Goal: Find specific page/section: Find specific page/section

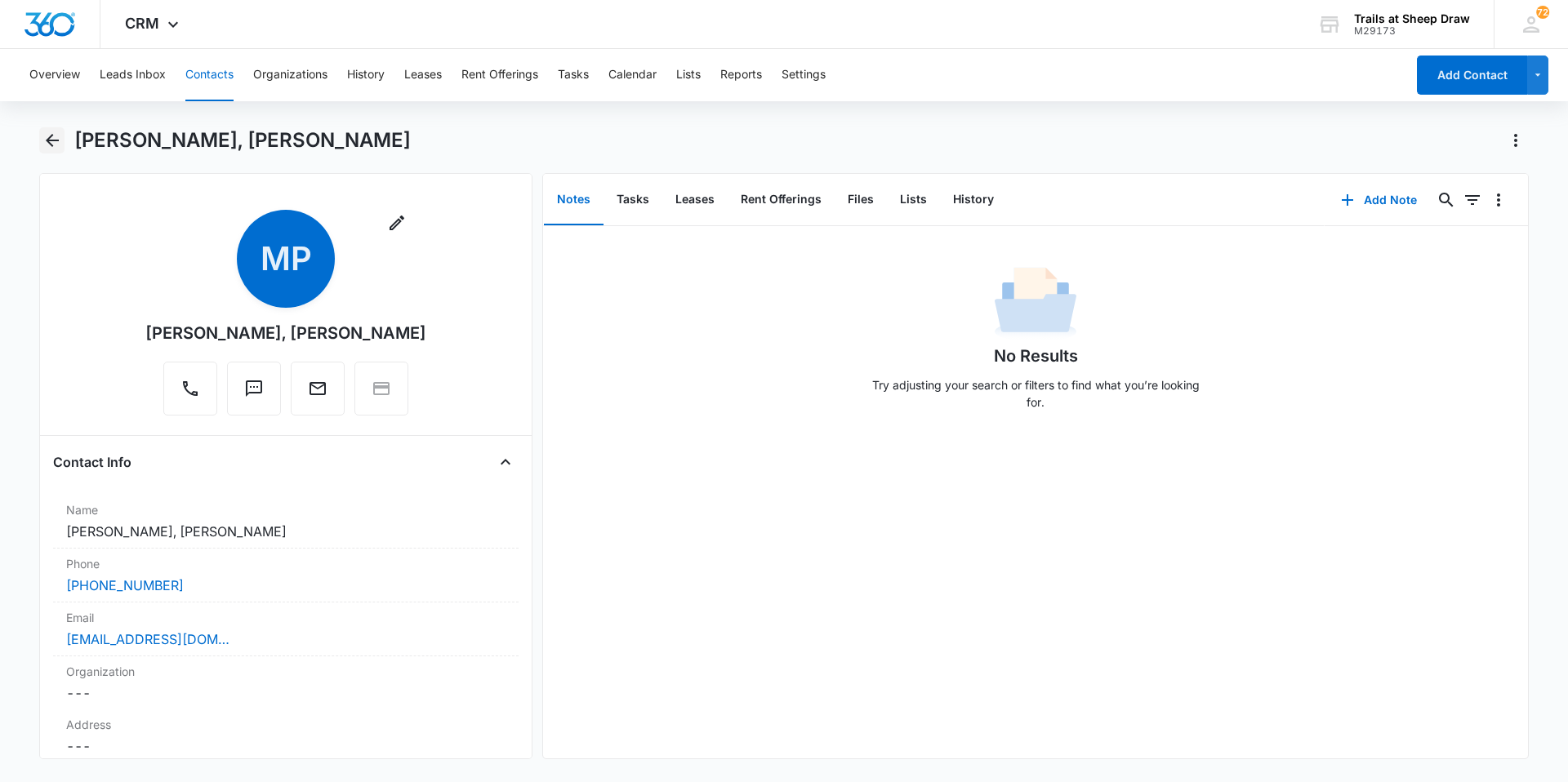
scroll to position [163, 0]
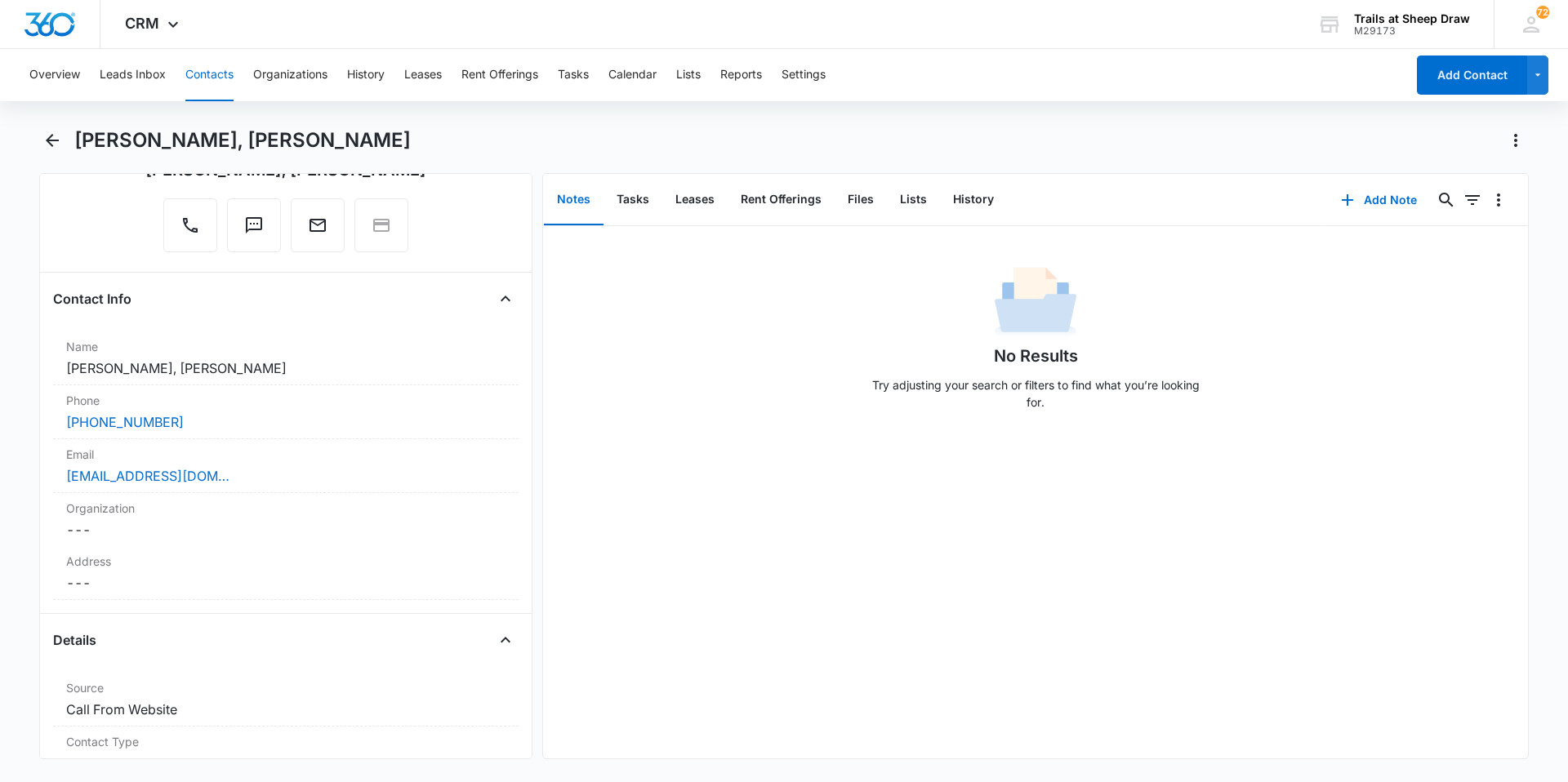
click at [37, 138] on main "[PERSON_NAME], [PERSON_NAME] Remove MP [PERSON_NAME], [PERSON_NAME] Contact Inf…" at bounding box center [784, 453] width 1568 height 652
click at [47, 139] on icon "Back" at bounding box center [52, 141] width 13 height 13
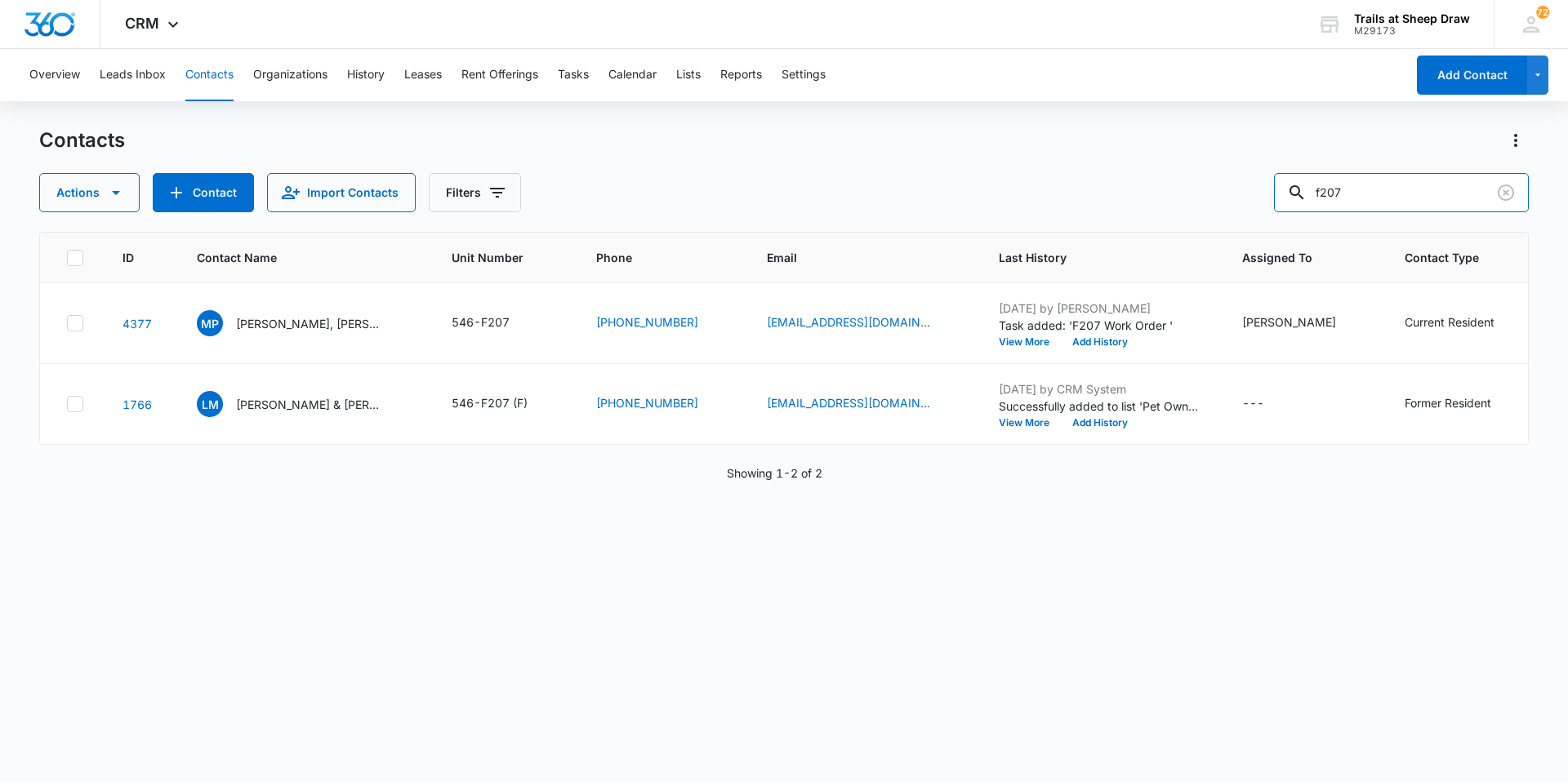
click at [1268, 194] on div "Actions Contact Import Contacts Filters f207" at bounding box center [783, 192] width 1490 height 39
type input "h103"
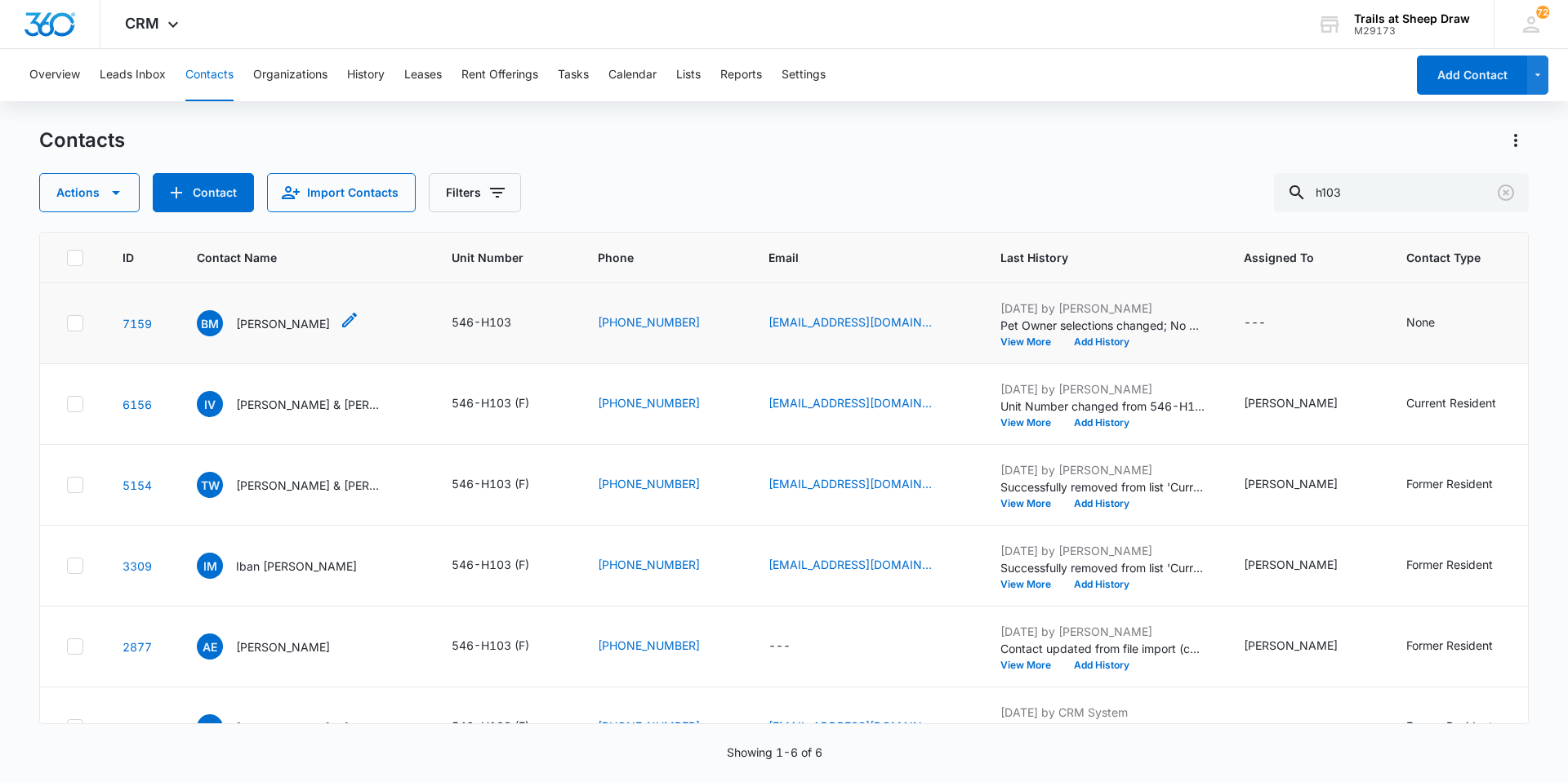
click at [260, 320] on p "[PERSON_NAME]" at bounding box center [282, 324] width 94 height 17
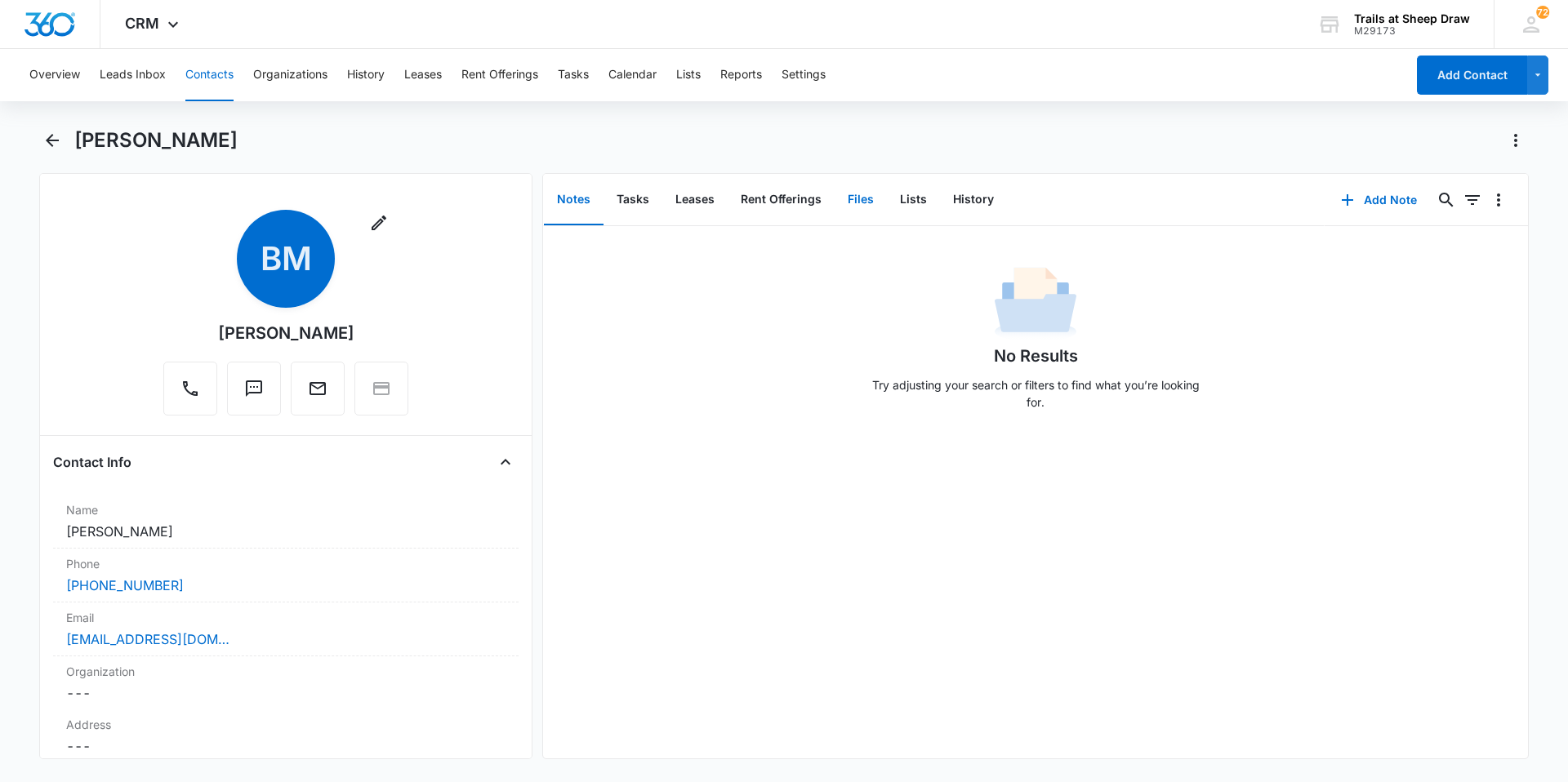
click at [861, 206] on button "Files" at bounding box center [860, 200] width 52 height 51
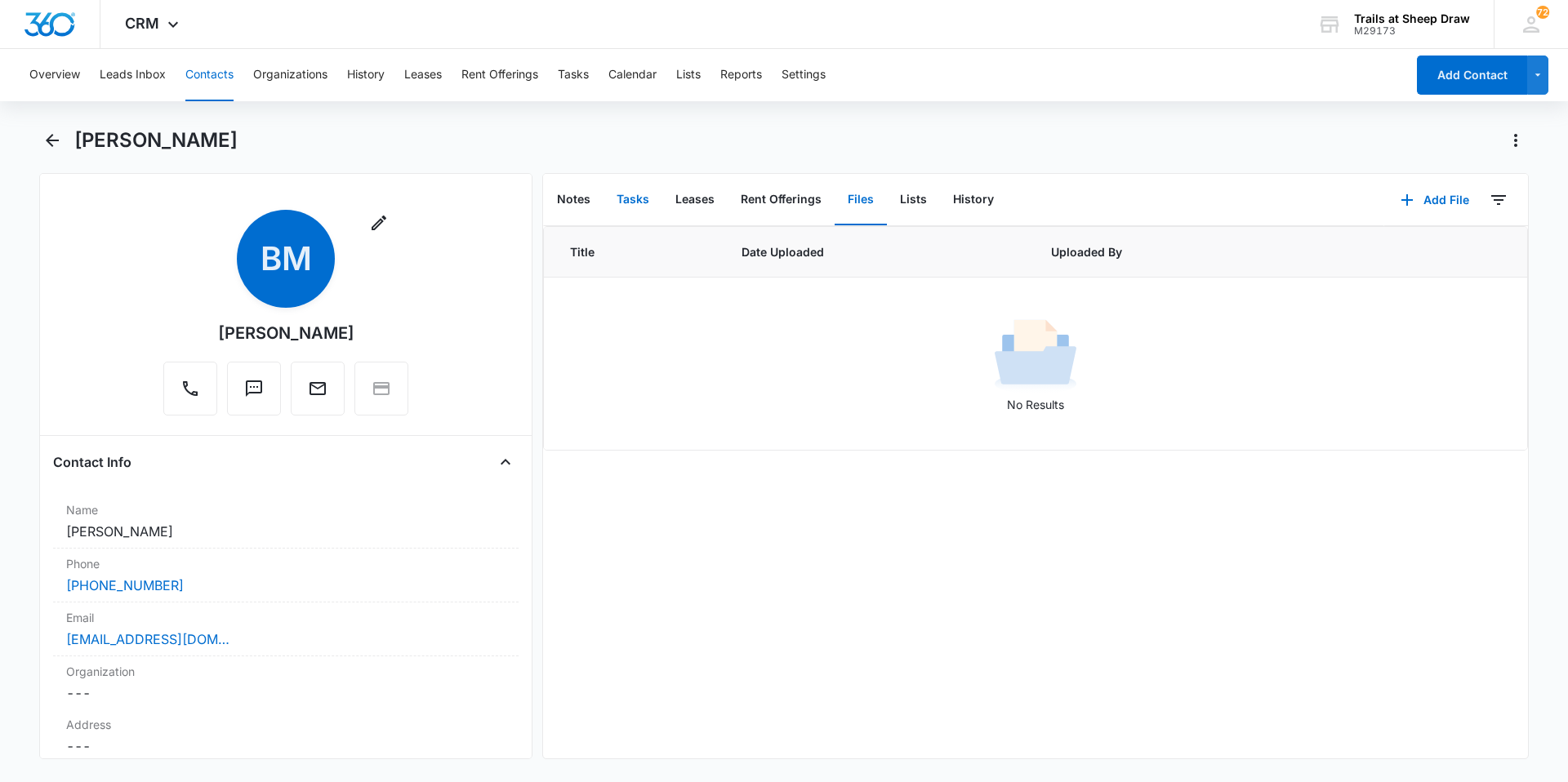
click at [639, 209] on button "Tasks" at bounding box center [633, 200] width 59 height 51
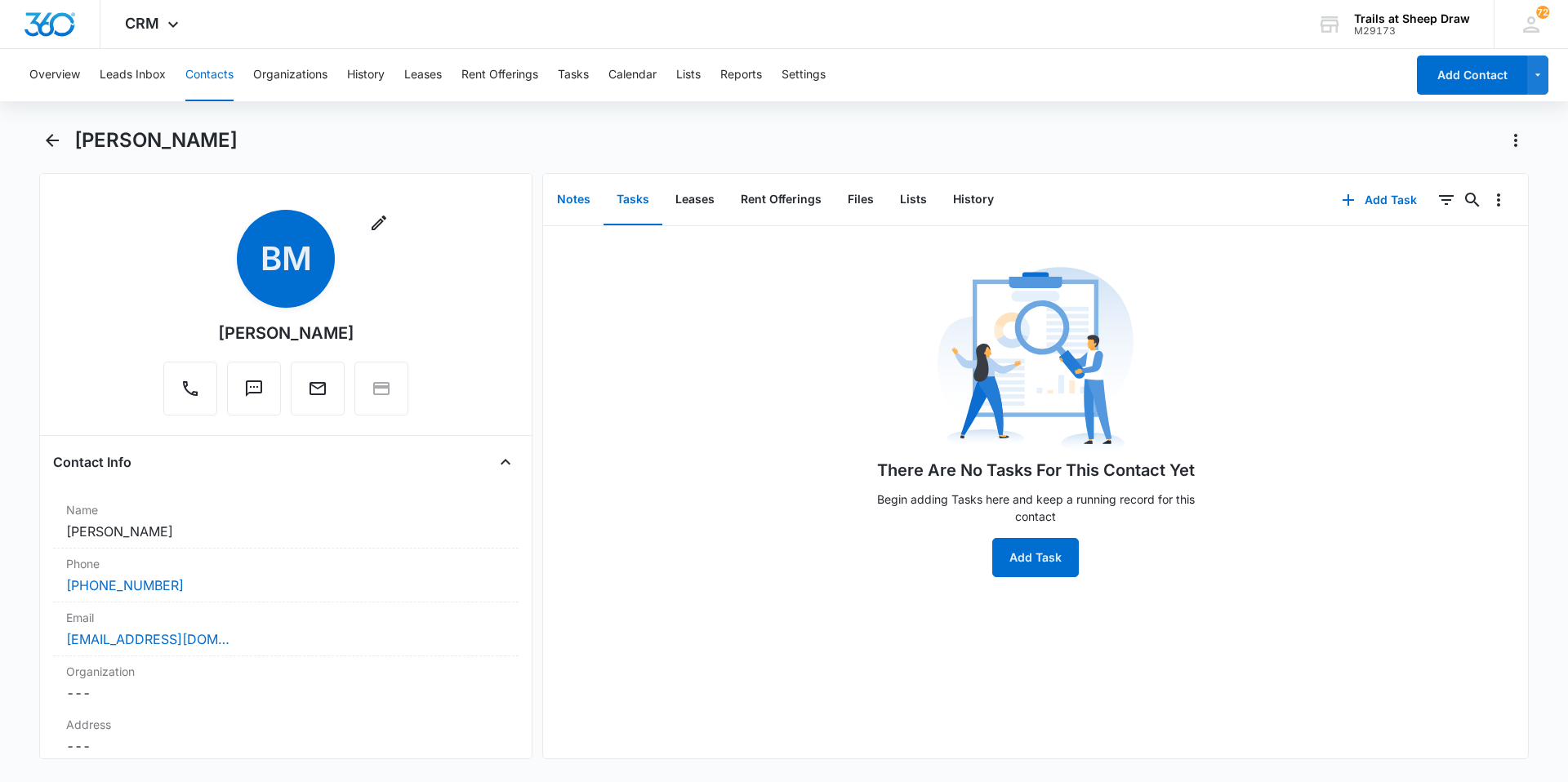
click at [568, 207] on button "Notes" at bounding box center [573, 200] width 60 height 51
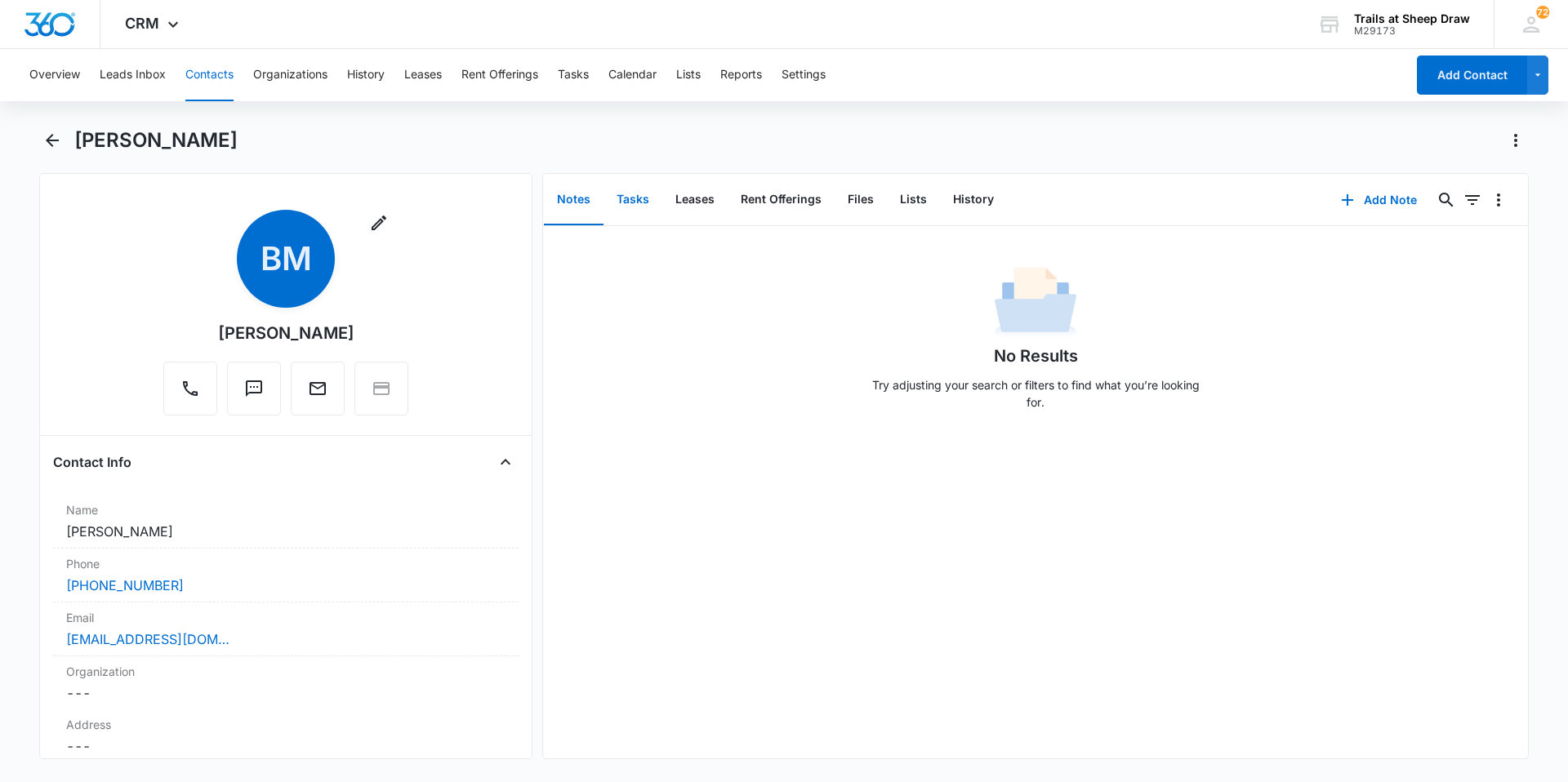
click at [631, 207] on button "Tasks" at bounding box center [633, 200] width 59 height 51
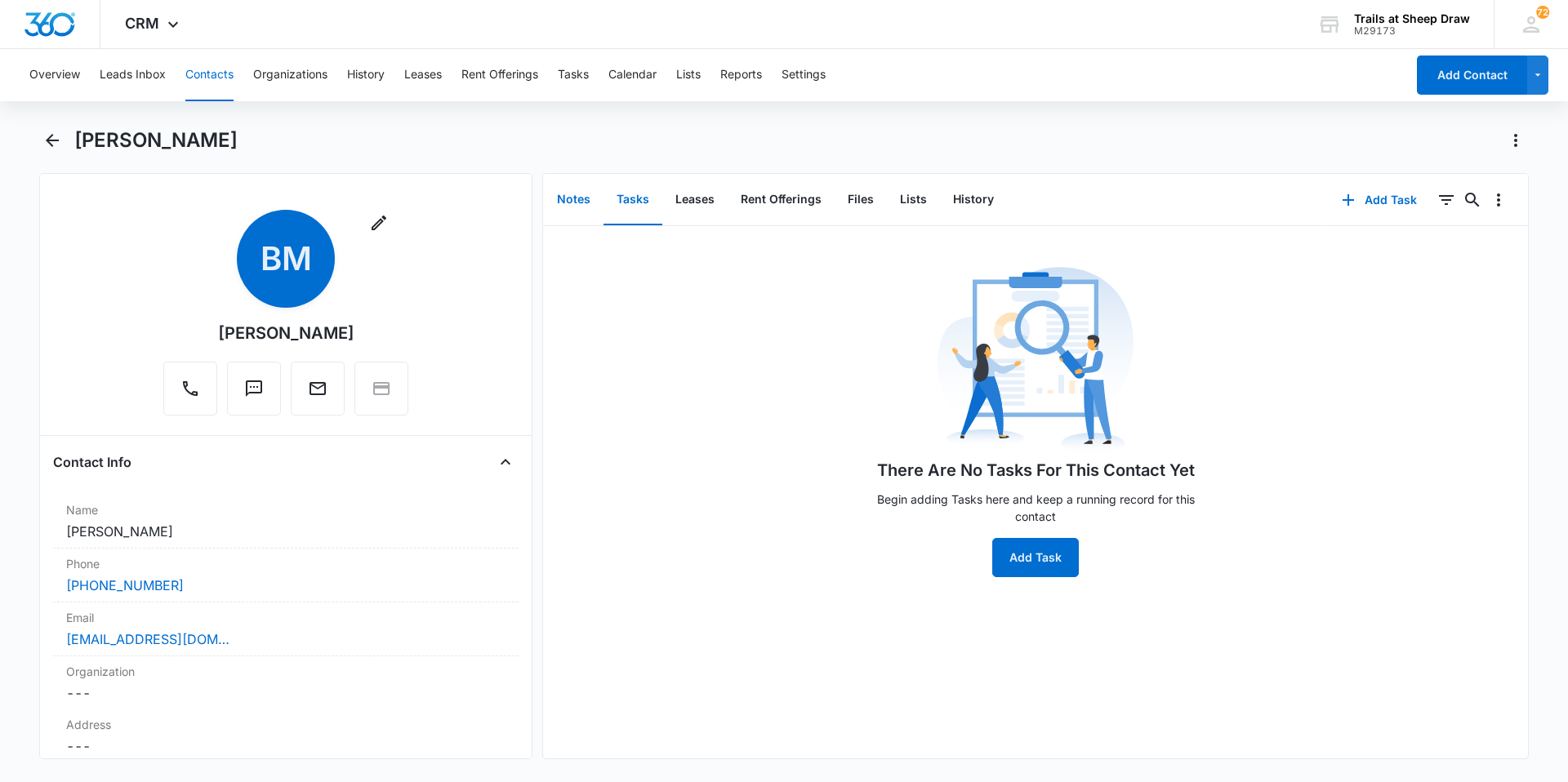
click at [582, 208] on button "Notes" at bounding box center [573, 200] width 60 height 51
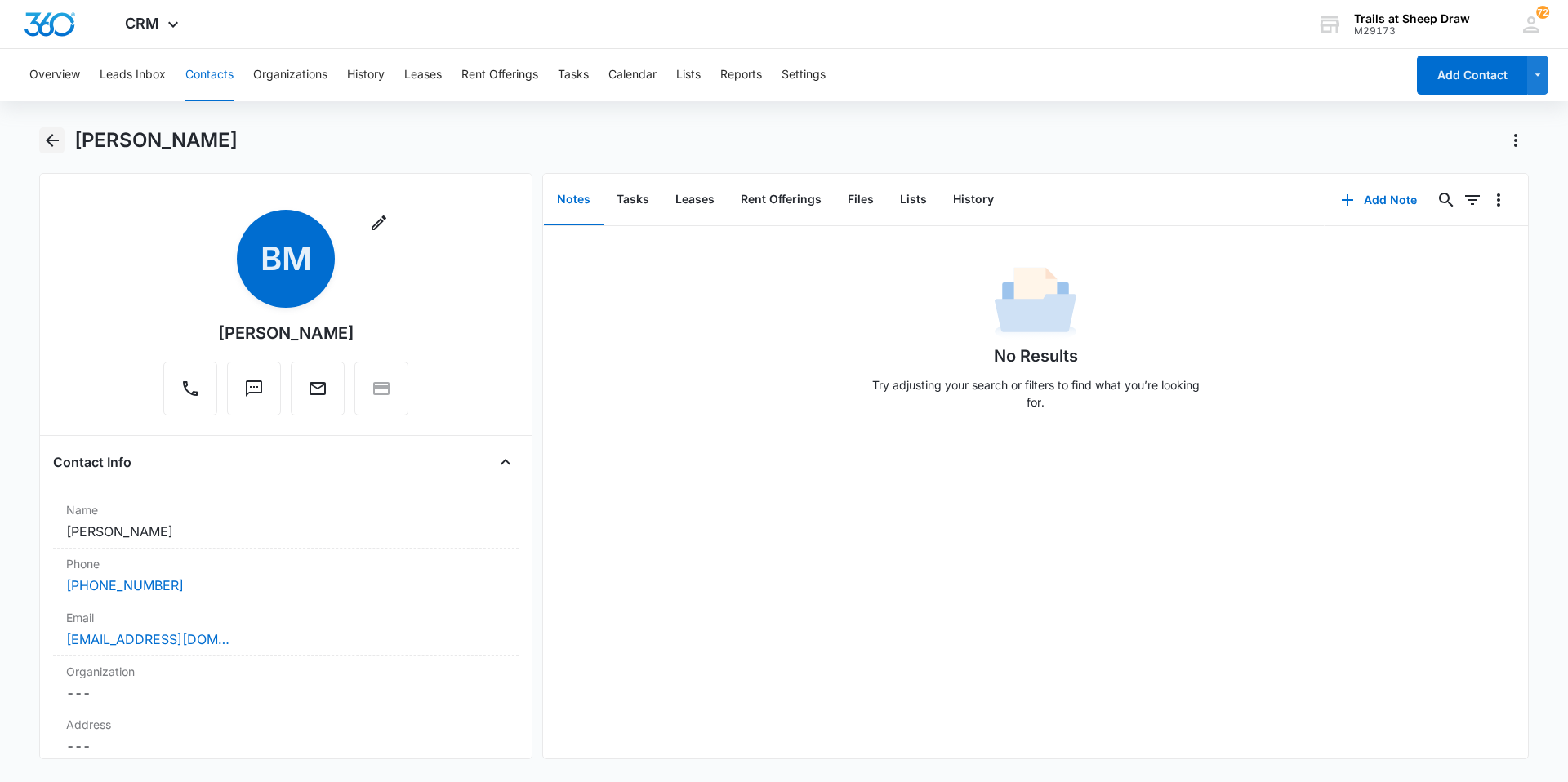
click at [51, 145] on icon "Back" at bounding box center [52, 141] width 13 height 13
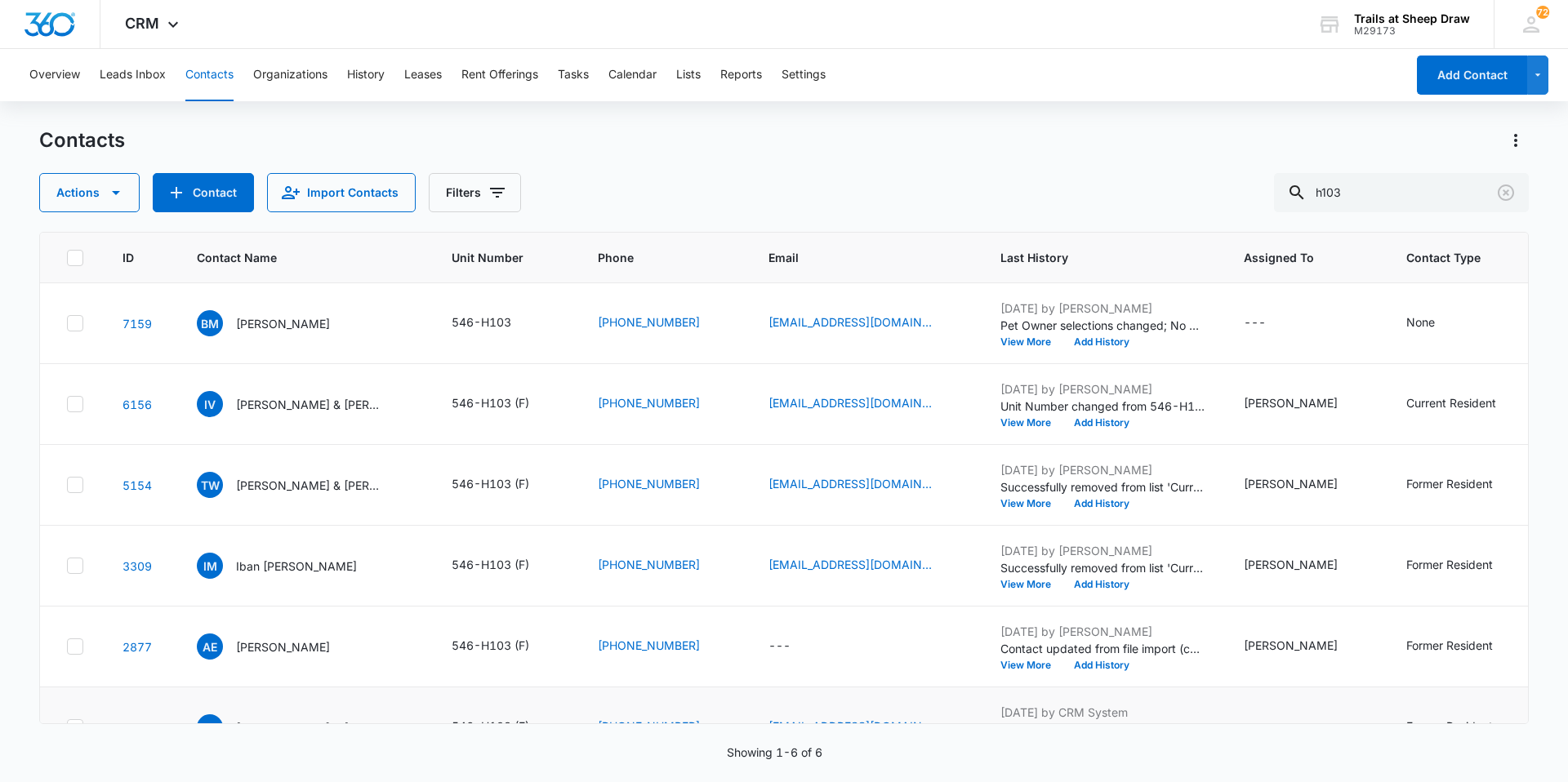
drag, startPoint x: 289, startPoint y: 709, endPoint x: 333, endPoint y: 712, distance: 44.1
click at [340, 710] on td "AF [PERSON_NAME] & [PERSON_NAME]" at bounding box center [305, 728] width 255 height 81
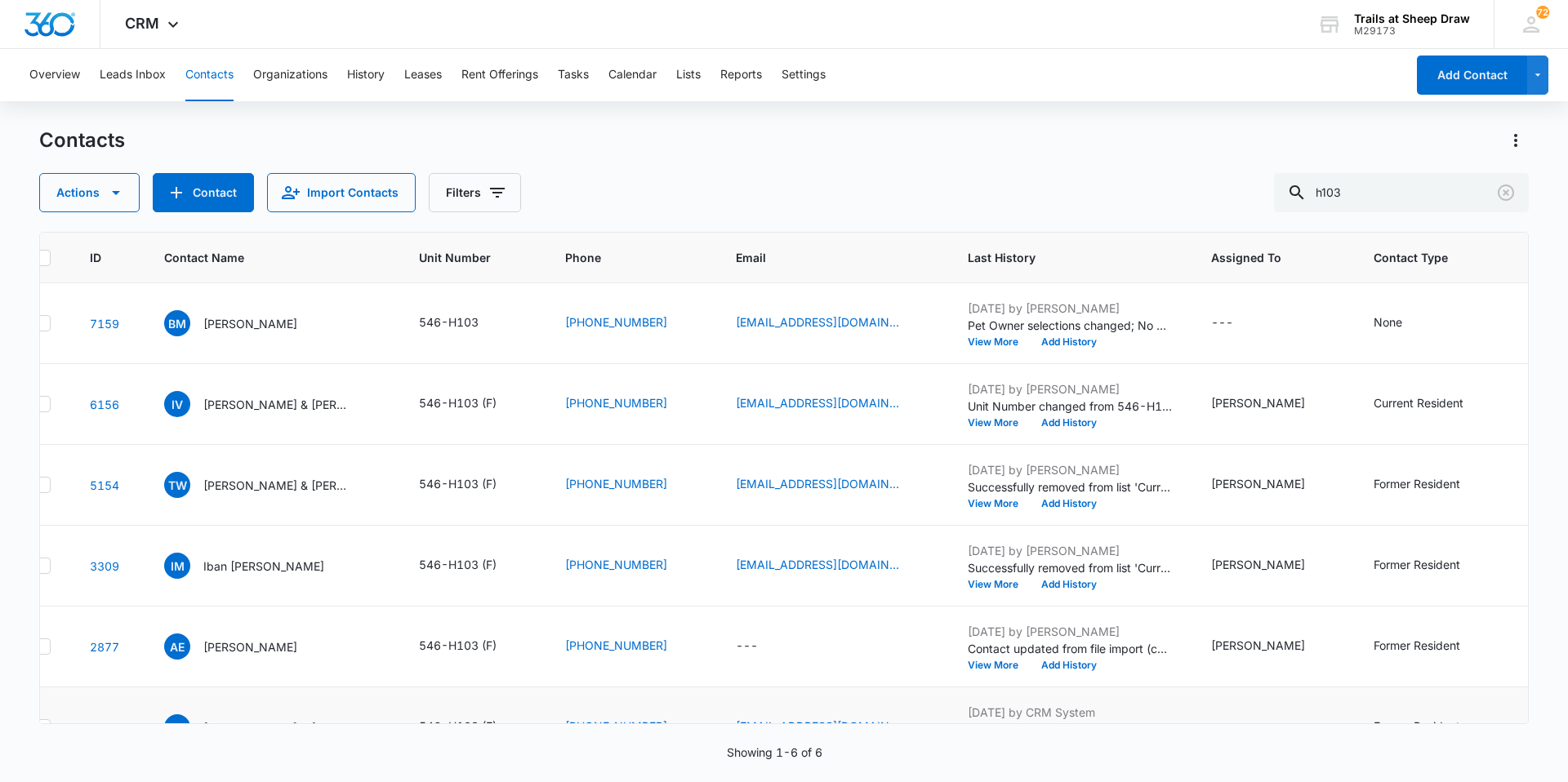
scroll to position [0, 30]
click at [325, 409] on p "[PERSON_NAME] & [PERSON_NAME]" at bounding box center [280, 404] width 147 height 17
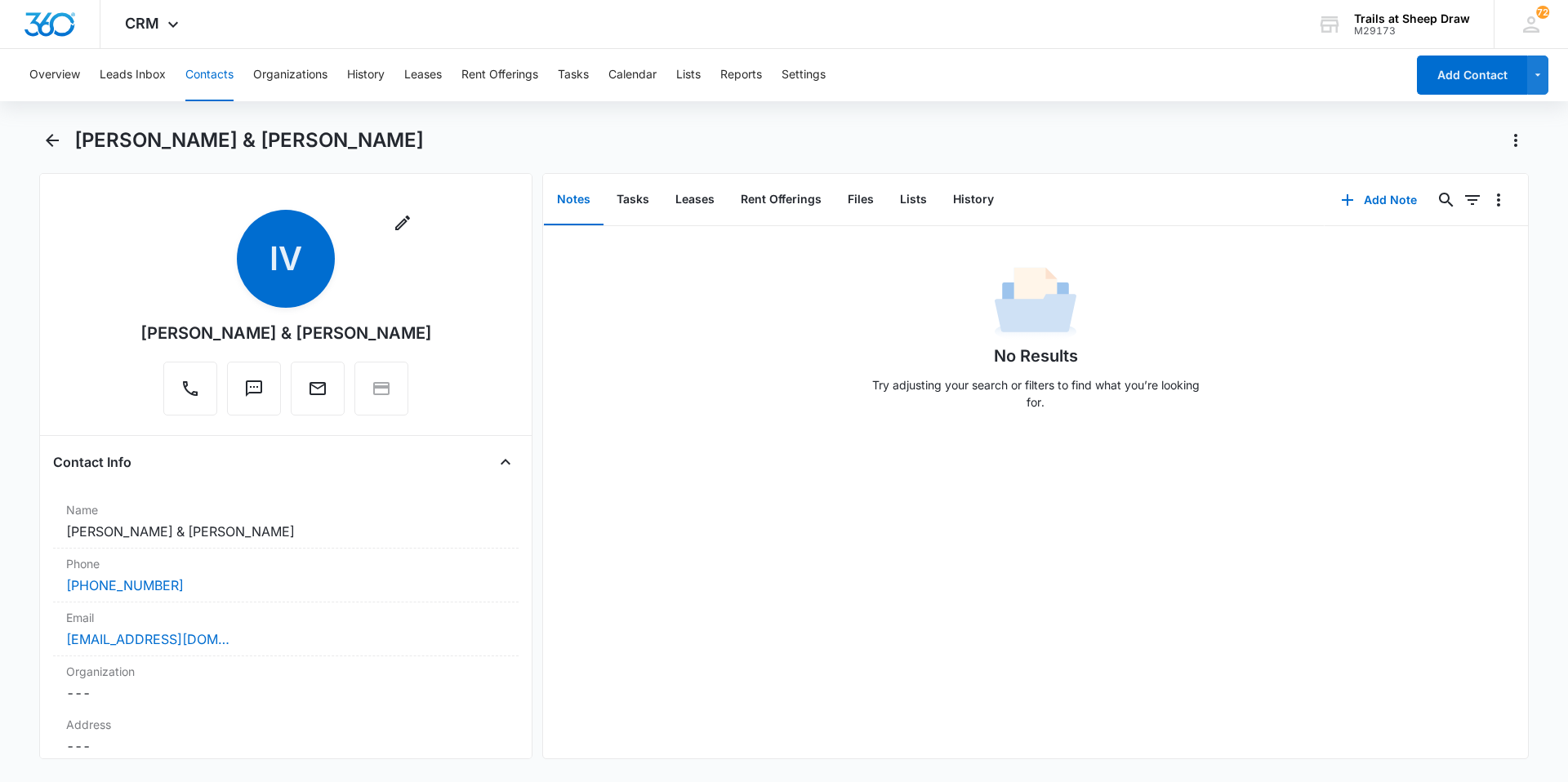
drag, startPoint x: 424, startPoint y: 333, endPoint x: 124, endPoint y: 331, distance: 300.0
click at [124, 331] on div "Remove IV [PERSON_NAME] & [PERSON_NAME]" at bounding box center [285, 315] width 466 height 212
copy div "[PERSON_NAME] & [PERSON_NAME]"
